Goal: Find specific page/section: Find specific page/section

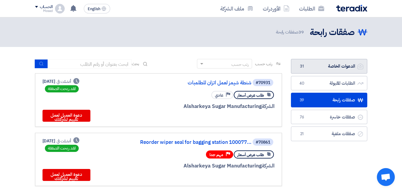
click at [343, 67] on link "الدعوات الخاصة الدعوات الخاصة 31" at bounding box center [329, 66] width 76 height 15
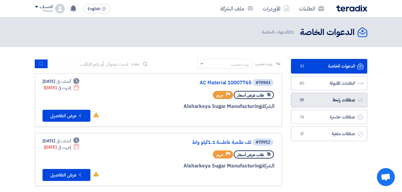
click at [334, 100] on link "صفقات رابحة صفقات رابحة 39" at bounding box center [329, 100] width 76 height 15
